Goal: Transaction & Acquisition: Purchase product/service

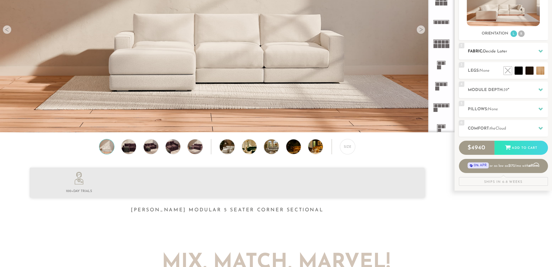
scroll to position [109, 0]
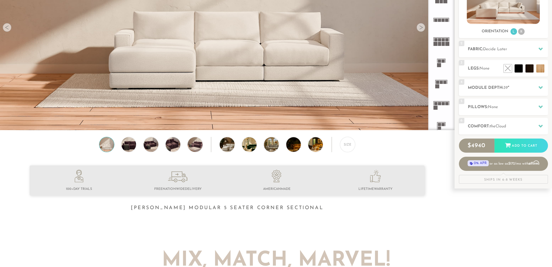
click at [435, 104] on rect at bounding box center [435, 103] width 3 height 3
click at [437, 102] on rect at bounding box center [435, 103] width 3 height 3
click at [421, 28] on div at bounding box center [420, 27] width 9 height 9
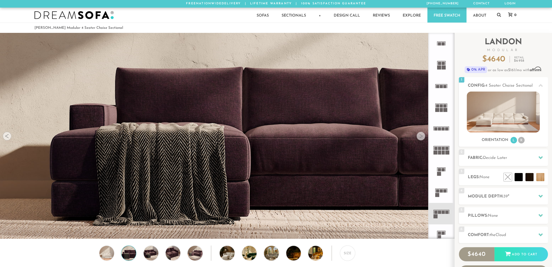
click at [420, 136] on div at bounding box center [420, 136] width 9 height 9
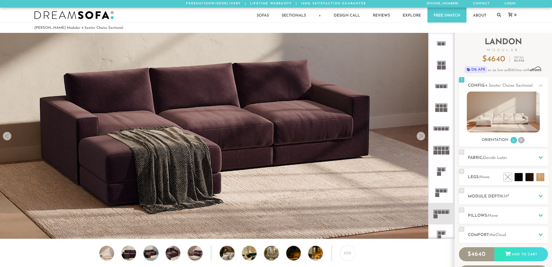
click at [420, 136] on div at bounding box center [420, 136] width 9 height 9
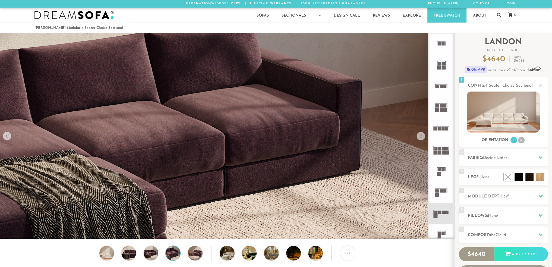
click at [420, 136] on div at bounding box center [420, 136] width 9 height 9
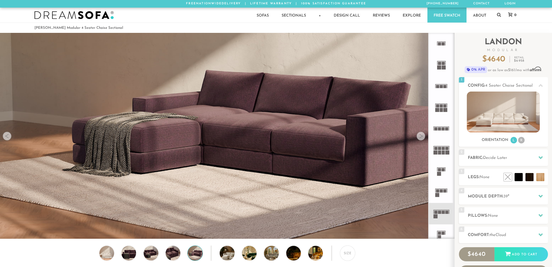
click at [420, 136] on div at bounding box center [420, 136] width 9 height 9
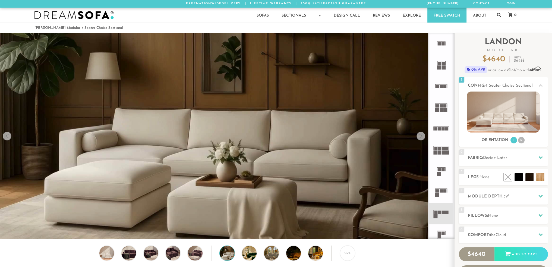
click at [420, 136] on div at bounding box center [420, 136] width 9 height 9
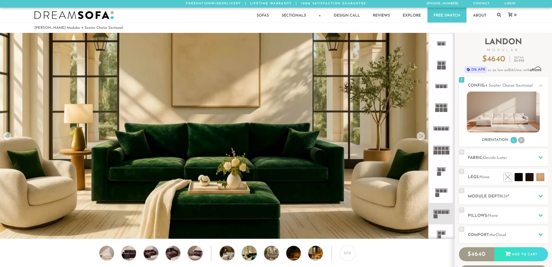
click at [420, 136] on div at bounding box center [420, 136] width 9 height 9
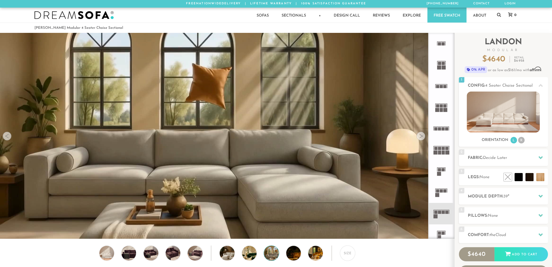
click at [420, 136] on div at bounding box center [420, 136] width 9 height 9
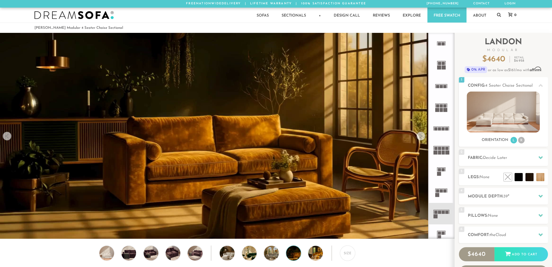
click at [420, 136] on div at bounding box center [420, 136] width 9 height 9
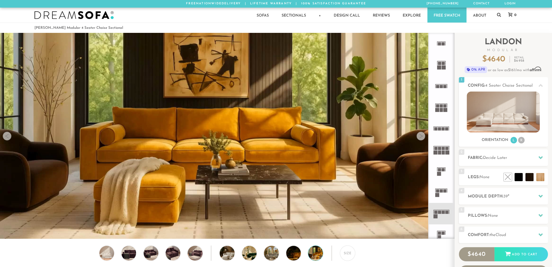
click at [420, 136] on div at bounding box center [420, 136] width 9 height 9
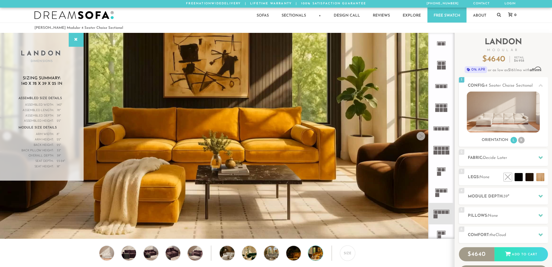
click at [420, 136] on div at bounding box center [420, 136] width 9 height 9
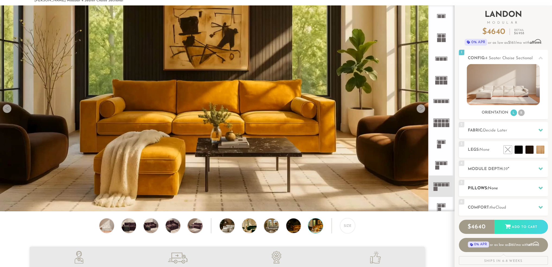
scroll to position [55, 0]
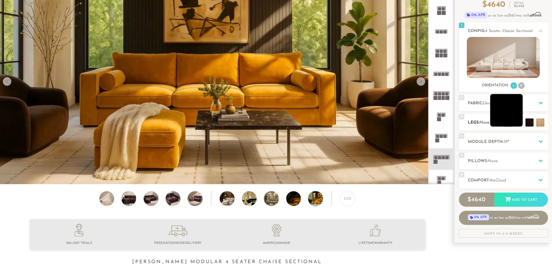
click at [517, 121] on li at bounding box center [506, 110] width 33 height 33
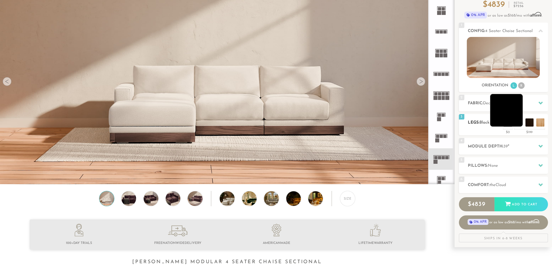
click at [505, 106] on li at bounding box center [506, 110] width 33 height 33
click at [526, 123] on li at bounding box center [517, 110] width 33 height 33
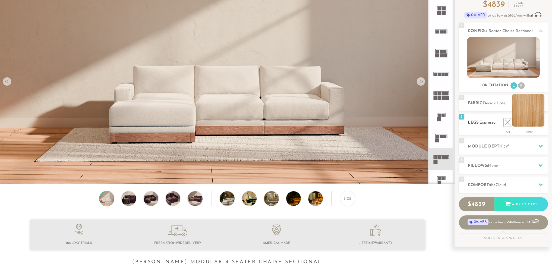
click at [542, 121] on li at bounding box center [527, 110] width 33 height 33
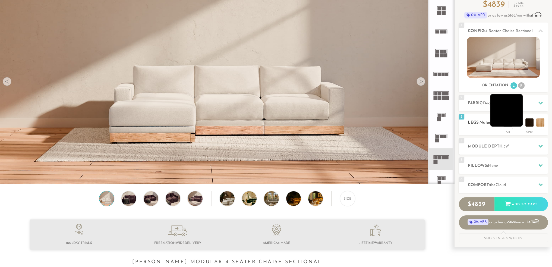
click at [516, 122] on li at bounding box center [506, 110] width 33 height 33
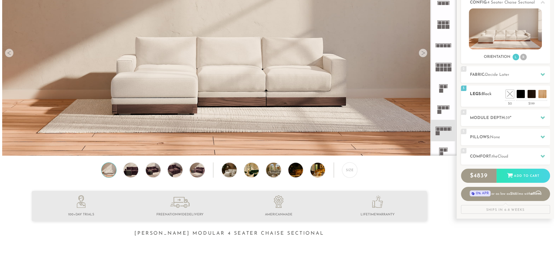
scroll to position [56, 0]
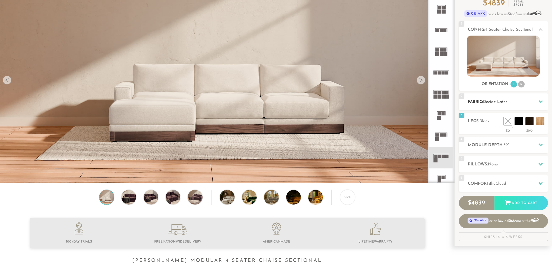
click at [539, 100] on icon at bounding box center [540, 101] width 4 height 3
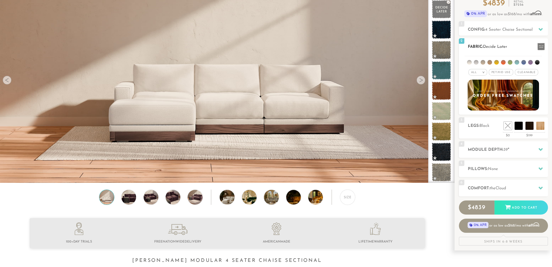
click at [502, 61] on li at bounding box center [503, 62] width 5 height 5
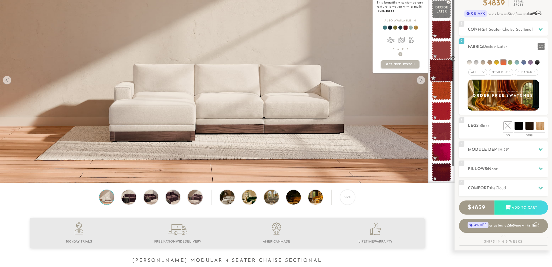
click at [440, 68] on span at bounding box center [441, 70] width 24 height 23
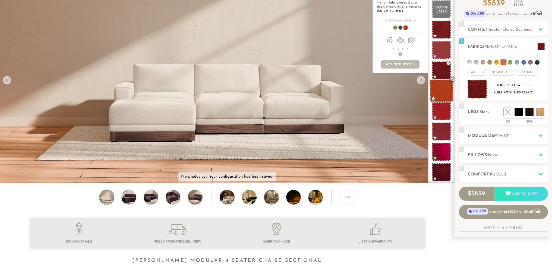
click at [442, 88] on span at bounding box center [441, 90] width 24 height 23
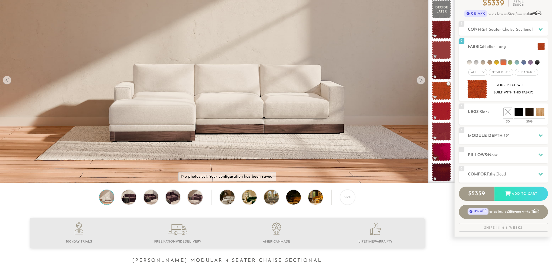
click at [312, 103] on img at bounding box center [227, 68] width 454 height 255
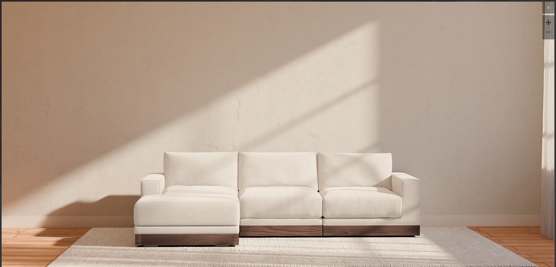
click at [547, 8] on icon at bounding box center [548, 8] width 2 height 2
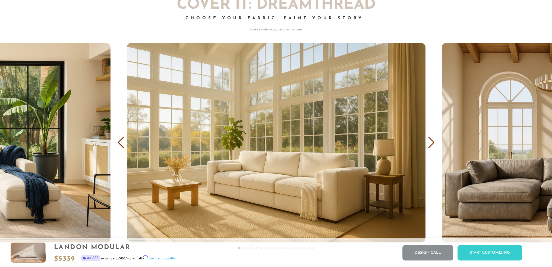
scroll to position [3445, 0]
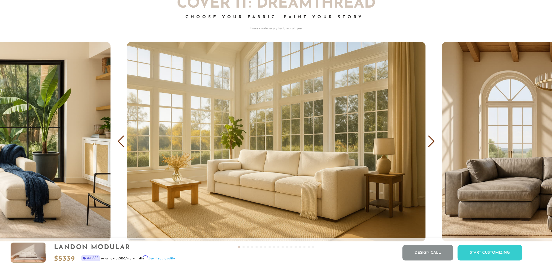
click at [430, 146] on div "Next slide" at bounding box center [430, 141] width 7 height 12
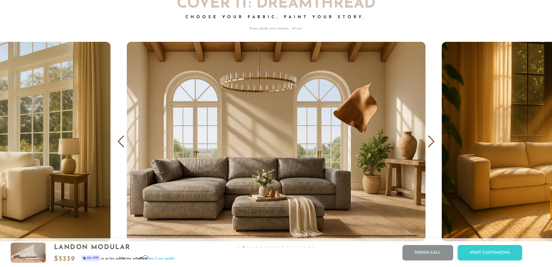
click at [430, 146] on div "Next slide" at bounding box center [430, 141] width 7 height 12
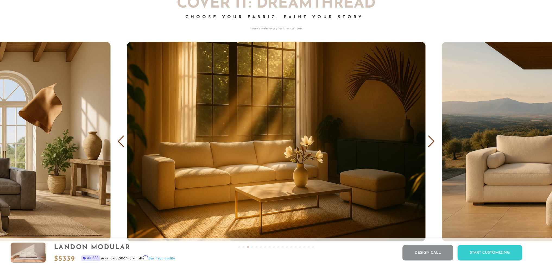
click at [430, 146] on div "Next slide" at bounding box center [430, 141] width 7 height 12
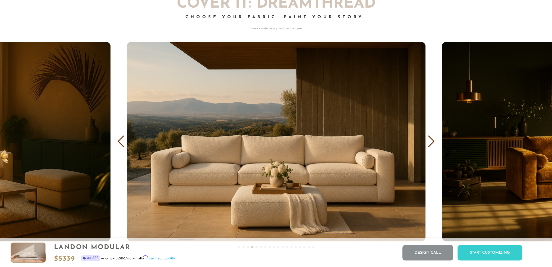
click at [430, 146] on div "Next slide" at bounding box center [430, 141] width 7 height 12
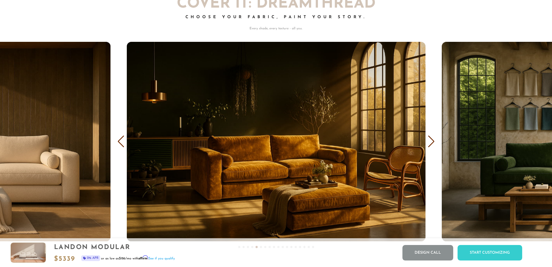
click at [430, 146] on div "Next slide" at bounding box center [430, 141] width 7 height 12
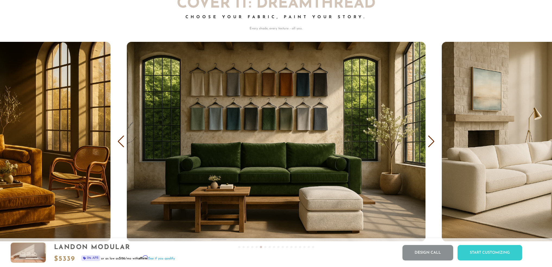
click at [432, 147] on div "Next slide" at bounding box center [430, 141] width 7 height 12
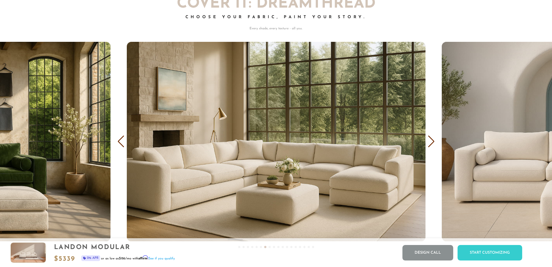
click at [432, 147] on div "Next slide" at bounding box center [430, 141] width 7 height 12
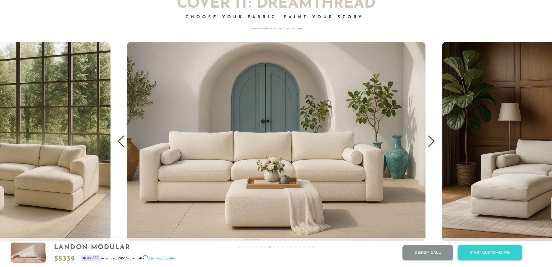
click at [432, 147] on div "Next slide" at bounding box center [430, 141] width 7 height 12
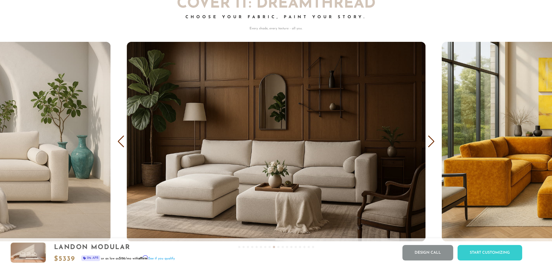
click at [432, 147] on div "Next slide" at bounding box center [430, 141] width 7 height 12
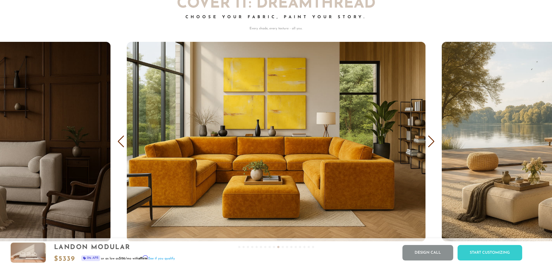
click at [432, 147] on div "Next slide" at bounding box center [430, 141] width 7 height 12
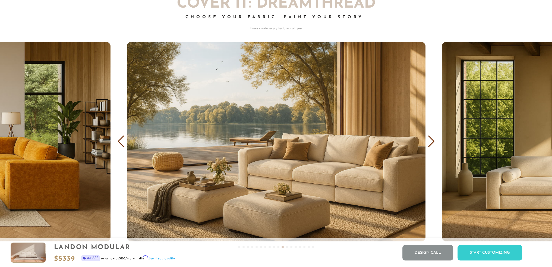
click at [432, 147] on div "Next slide" at bounding box center [430, 141] width 7 height 12
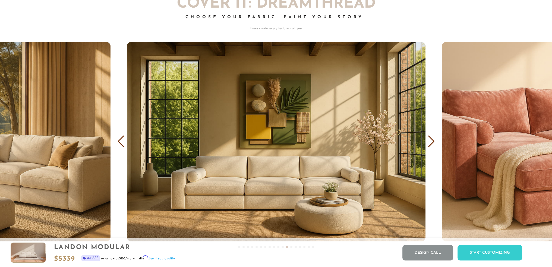
click at [432, 147] on div "Next slide" at bounding box center [430, 141] width 7 height 12
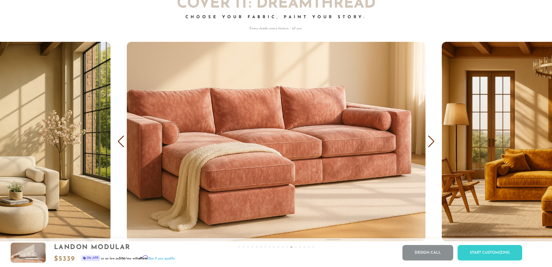
click at [432, 147] on div "Next slide" at bounding box center [430, 141] width 7 height 12
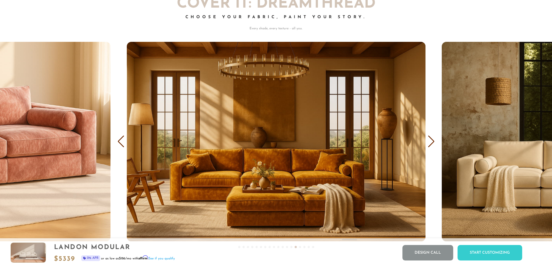
click at [432, 147] on div "Next slide" at bounding box center [430, 141] width 7 height 12
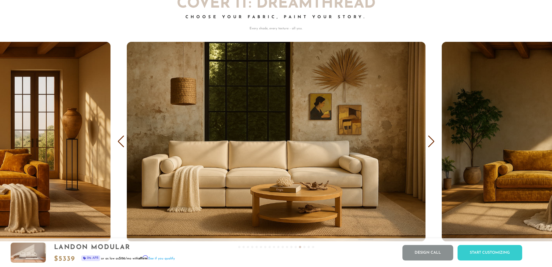
click at [432, 147] on div "Next slide" at bounding box center [430, 141] width 7 height 12
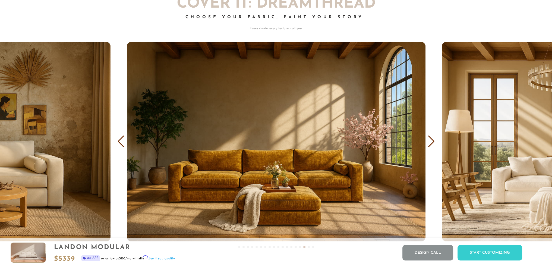
click at [432, 147] on div "Next slide" at bounding box center [430, 141] width 7 height 12
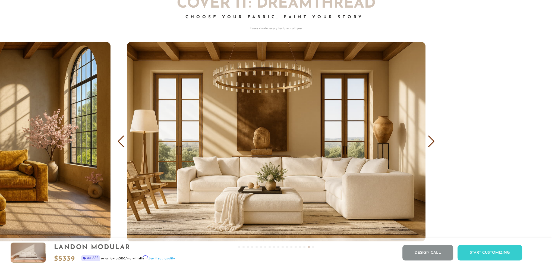
click at [432, 147] on div "Next slide" at bounding box center [430, 141] width 7 height 12
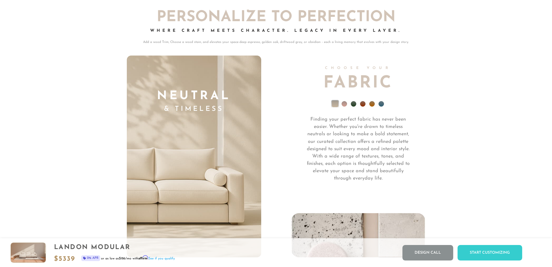
scroll to position [3996, 0]
click at [352, 106] on li at bounding box center [353, 102] width 5 height 5
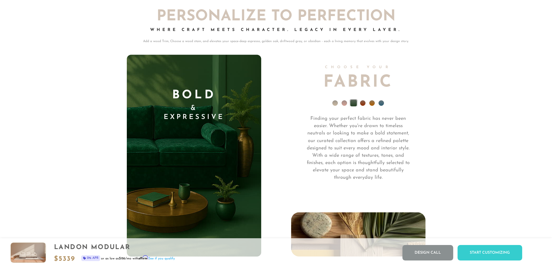
click at [362, 104] on li at bounding box center [362, 102] width 5 height 5
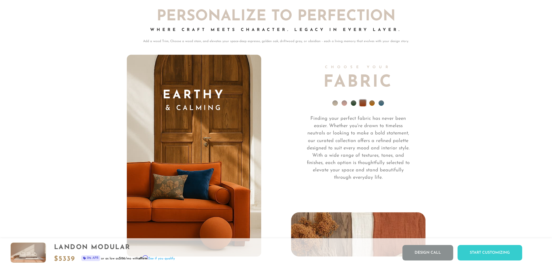
click at [371, 105] on li at bounding box center [371, 102] width 5 height 5
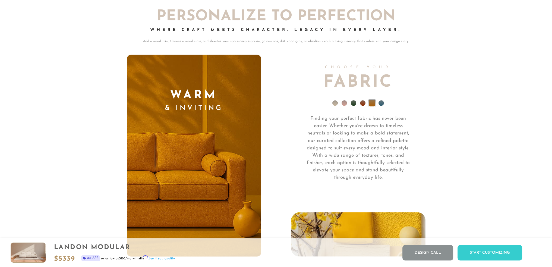
click at [381, 105] on li at bounding box center [380, 102] width 5 height 5
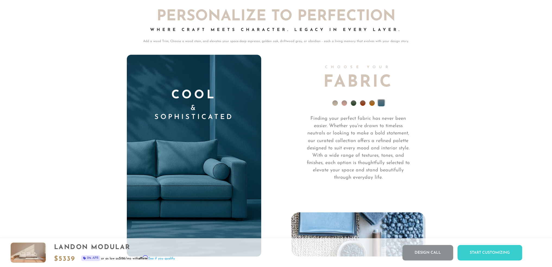
click at [334, 104] on li at bounding box center [334, 102] width 5 height 5
